Goal: Transaction & Acquisition: Purchase product/service

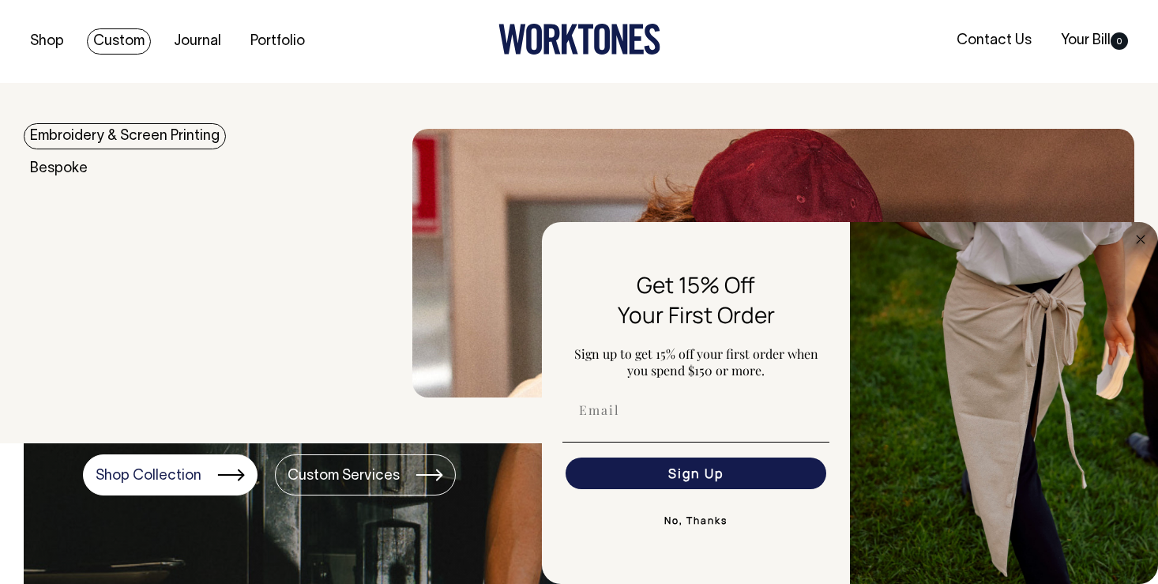
click at [117, 134] on link "Embroidery & Screen Printing" at bounding box center [125, 136] width 202 height 26
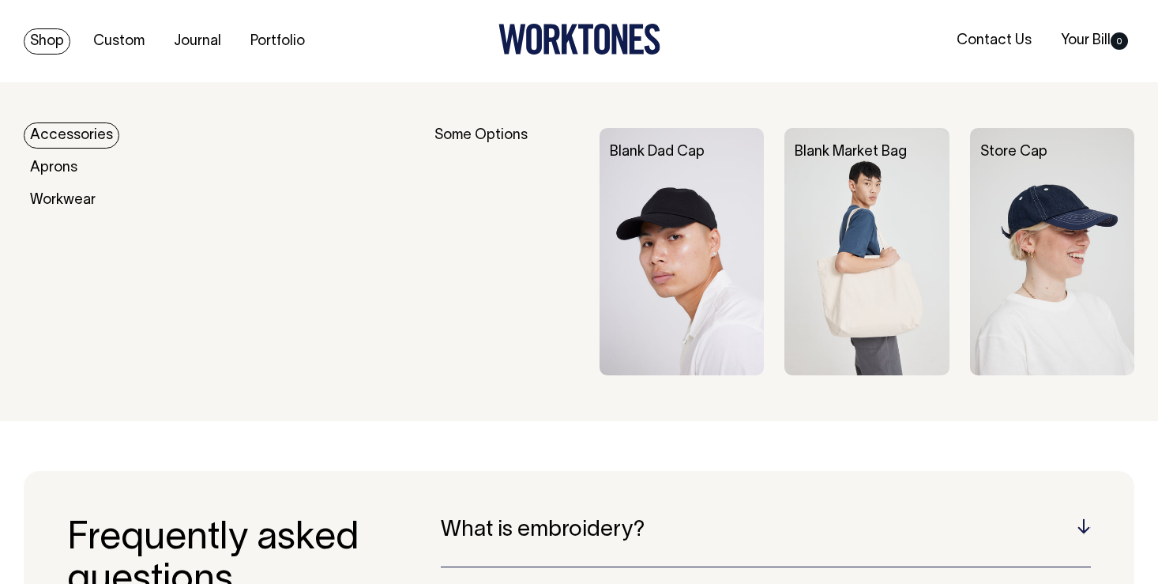
scroll to position [2654, 0]
click at [690, 270] on img at bounding box center [682, 251] width 164 height 247
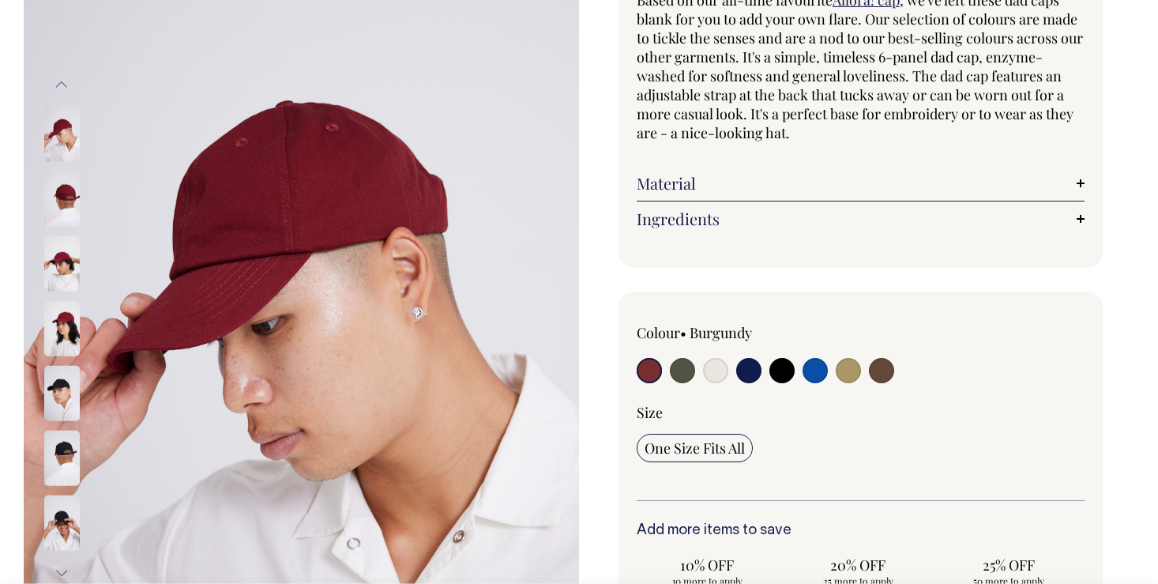
click at [755, 367] on input "radio" at bounding box center [748, 370] width 25 height 25
radio input "true"
select select "Dark Navy"
